Goal: Information Seeking & Learning: Learn about a topic

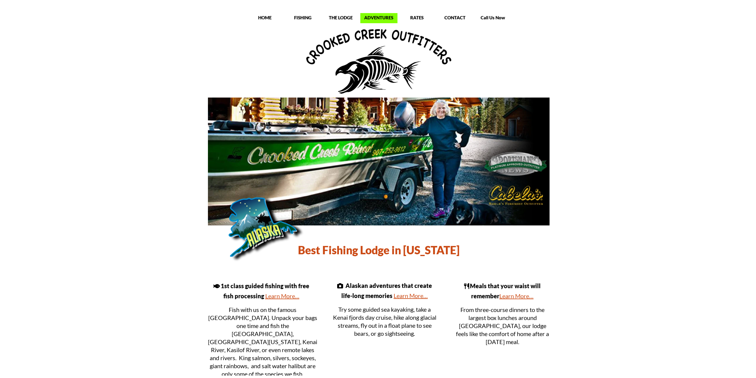
click at [386, 18] on p "ADVENTURES" at bounding box center [378, 18] width 37 height 6
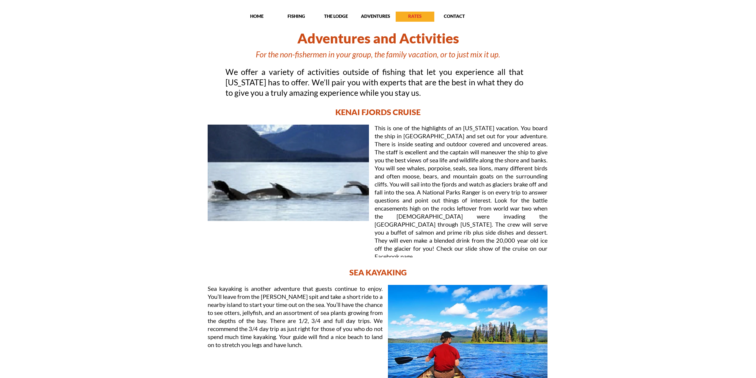
click at [406, 14] on p "RATES" at bounding box center [415, 16] width 39 height 6
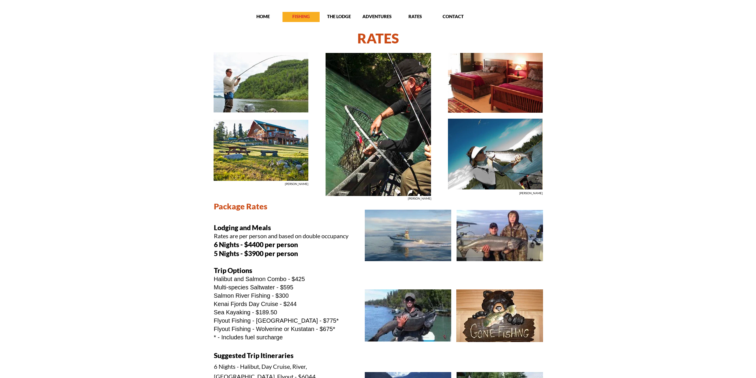
click at [299, 16] on p "FISHING" at bounding box center [301, 16] width 37 height 6
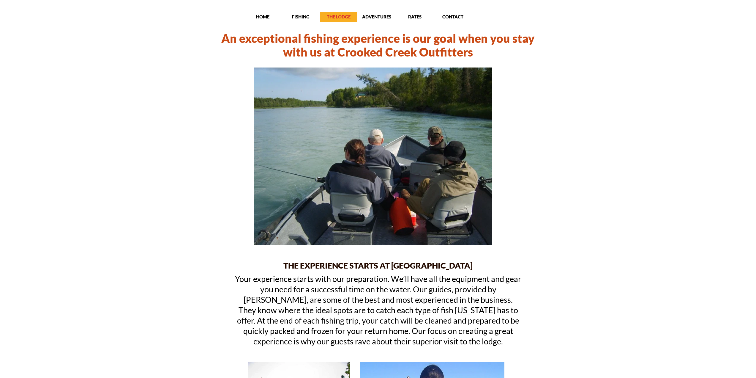
click at [336, 19] on p "THE LODGE" at bounding box center [338, 17] width 37 height 6
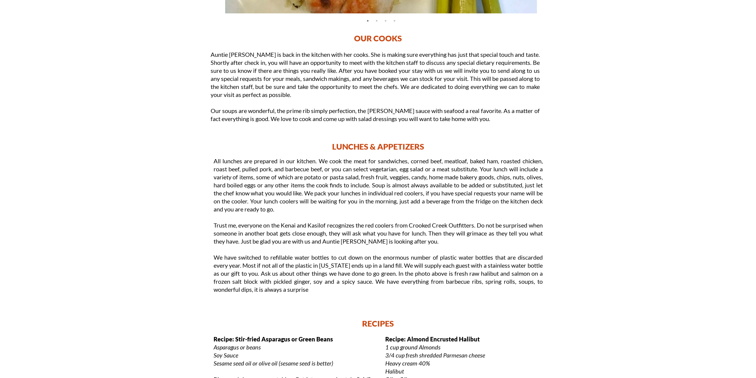
scroll to position [1649, 0]
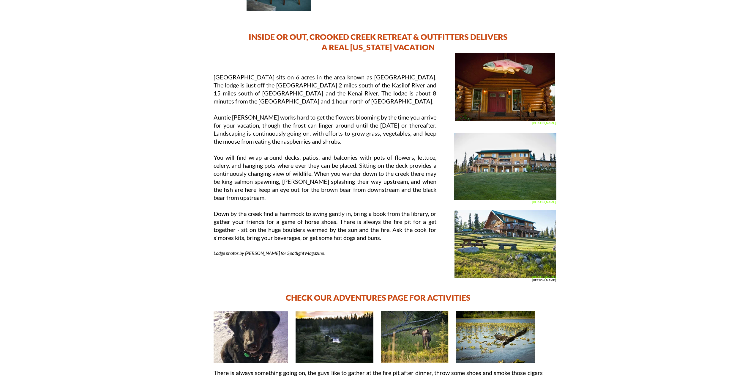
scroll to position [0, 0]
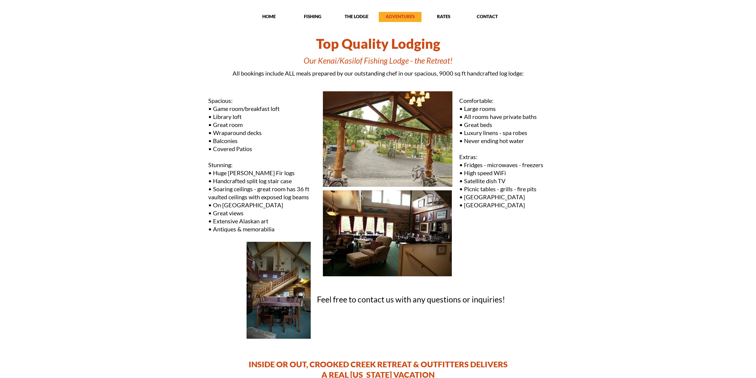
click at [404, 17] on p "ADVENTURES" at bounding box center [400, 16] width 43 height 6
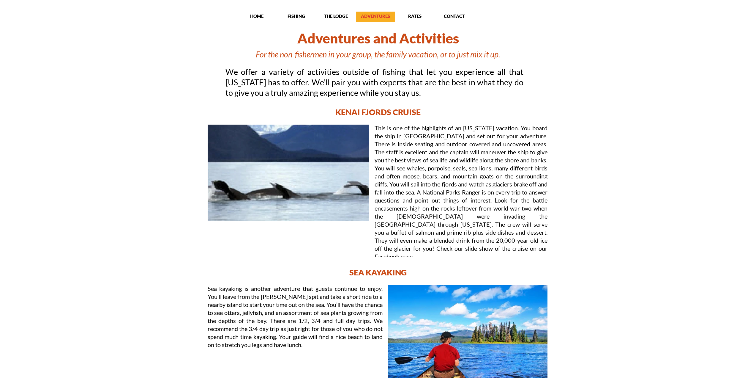
click at [380, 20] on div "ADVENTURES" at bounding box center [375, 16] width 39 height 7
click at [406, 18] on p "RATES" at bounding box center [415, 16] width 39 height 6
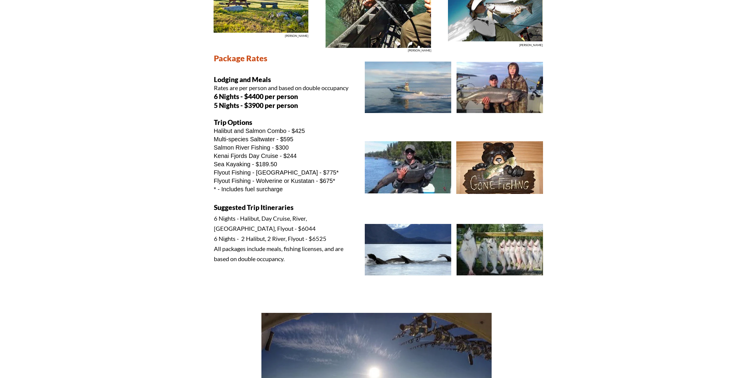
scroll to position [149, 0]
